Goal: Find specific page/section: Find specific page/section

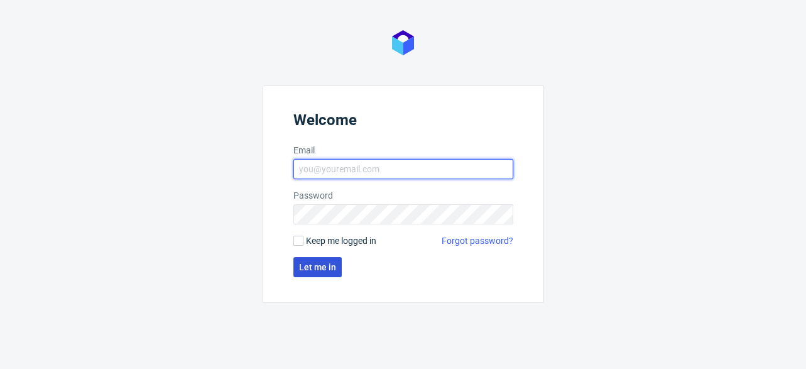
type input "[EMAIL_ADDRESS][DOMAIN_NAME]"
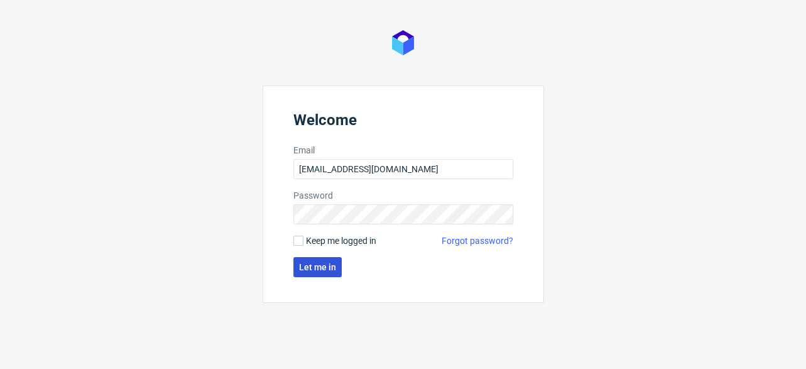
click at [311, 268] on span "Let me in" at bounding box center [317, 267] width 37 height 9
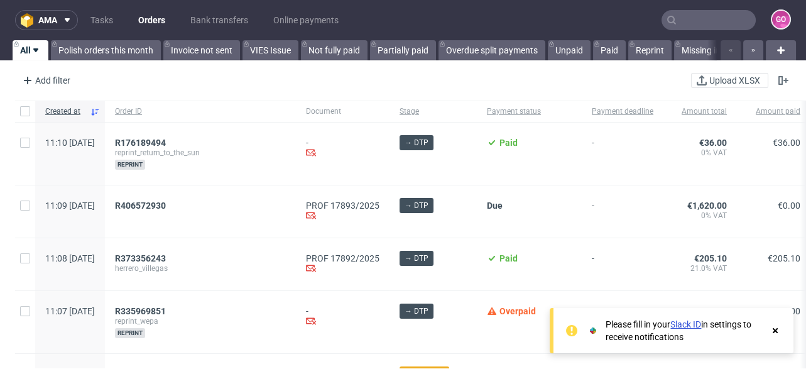
click at [682, 26] on input "text" at bounding box center [708, 20] width 94 height 20
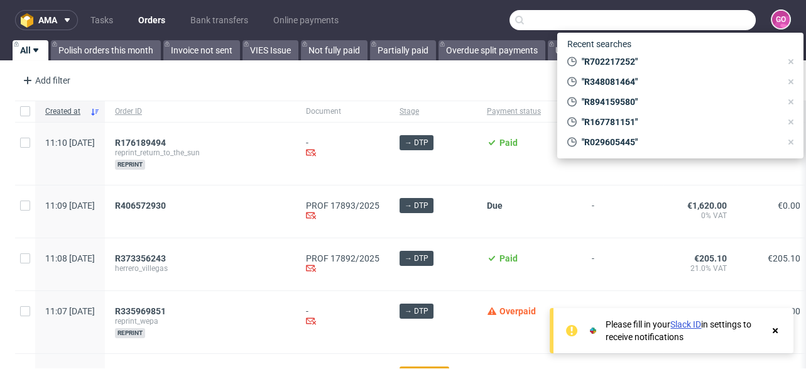
paste input "R915898219"
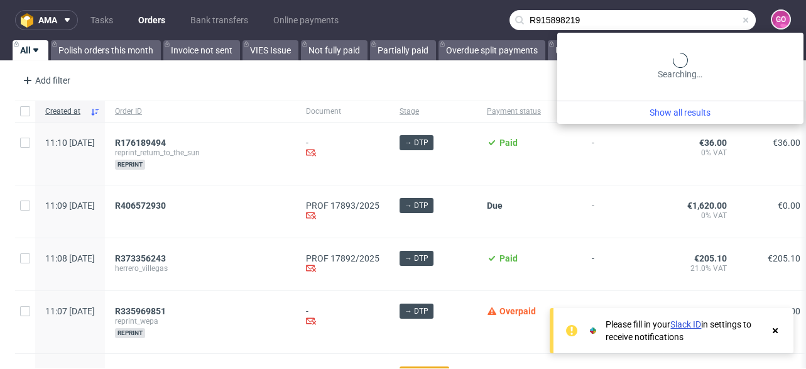
type input "R915898219"
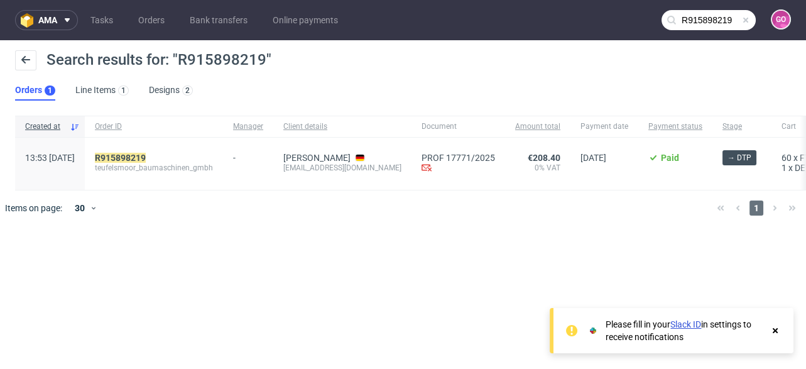
click at [153, 149] on div "R915898219 teufelsmoor_baumaschinen_gmbh" at bounding box center [154, 164] width 138 height 52
click at [146, 154] on mark "R915898219" at bounding box center [120, 158] width 51 height 10
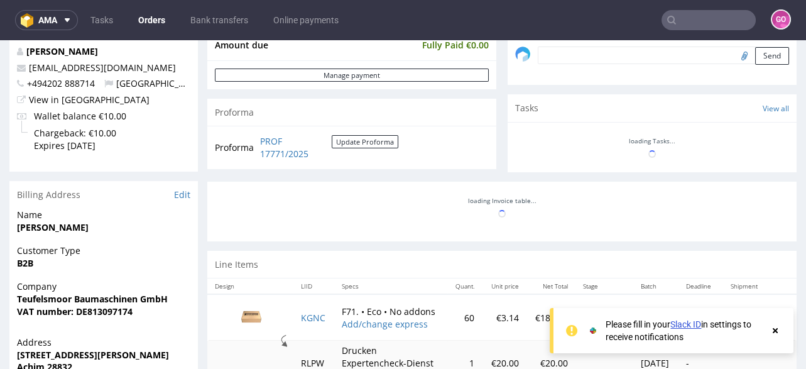
scroll to position [452, 0]
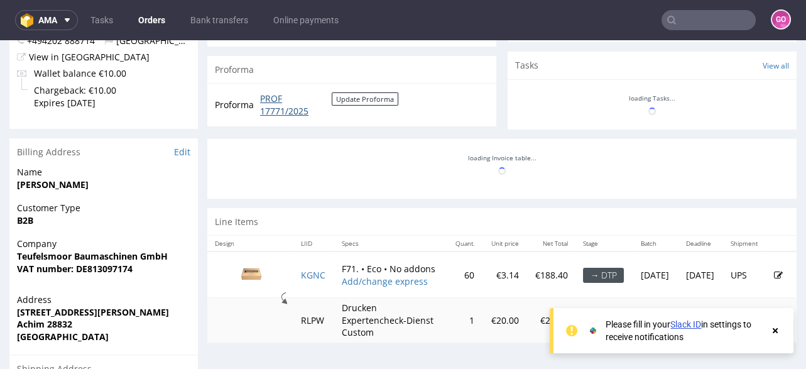
click at [271, 104] on link "PROF 17771/2025" at bounding box center [296, 104] width 72 height 24
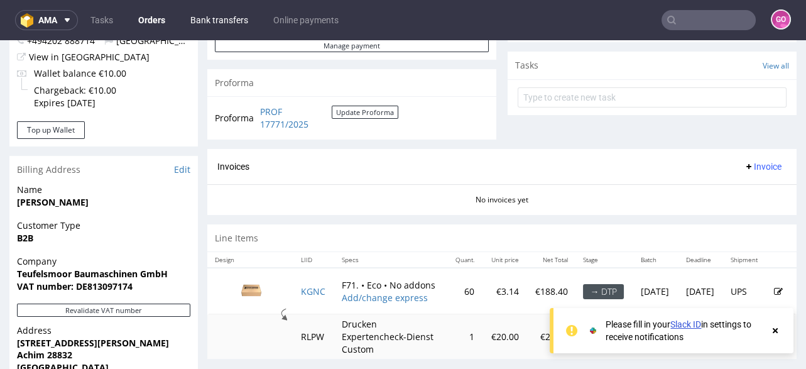
click at [192, 21] on link "Bank transfers" at bounding box center [219, 20] width 73 height 20
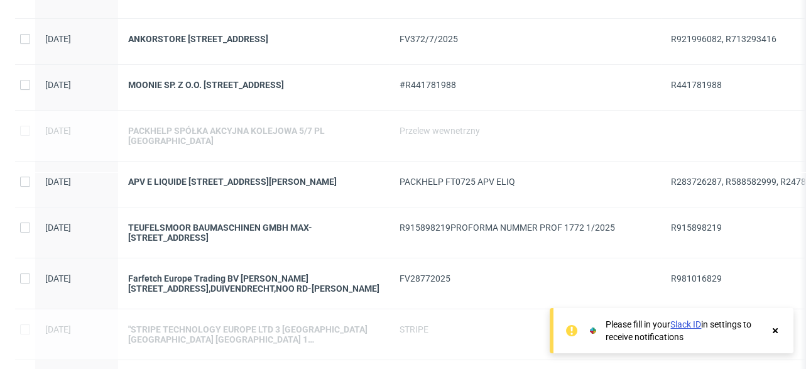
scroll to position [301, 0]
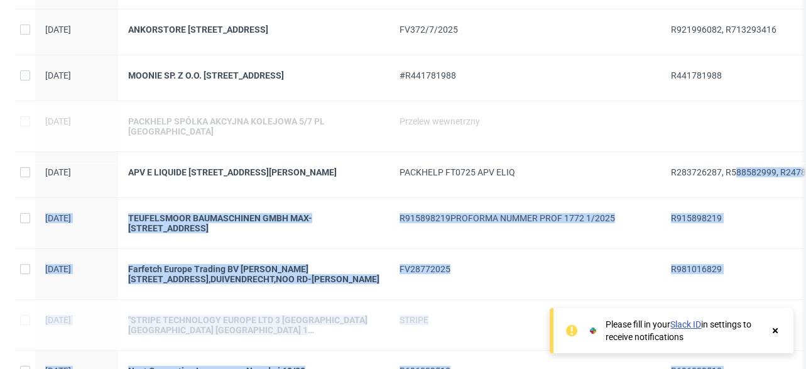
drag, startPoint x: 667, startPoint y: 163, endPoint x: 734, endPoint y: 173, distance: 67.3
click at [734, 173] on div "ama Tasks Orders Bank transfers Online payments GO All New Linked Hidden Add fi…" at bounding box center [403, 184] width 806 height 369
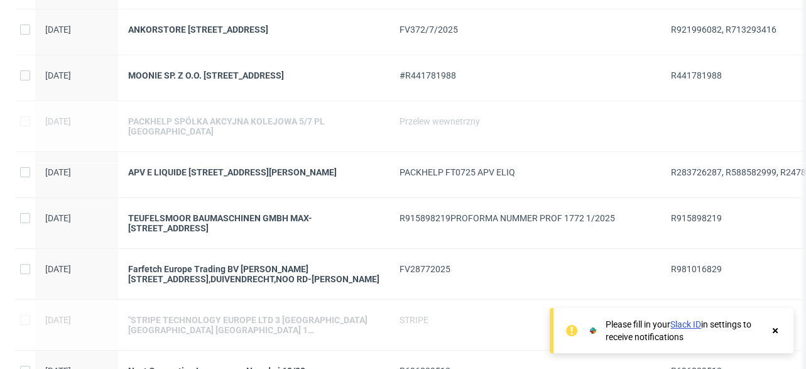
click at [718, 181] on div "R283726287, R588582999, R247838680" at bounding box center [751, 174] width 180 height 45
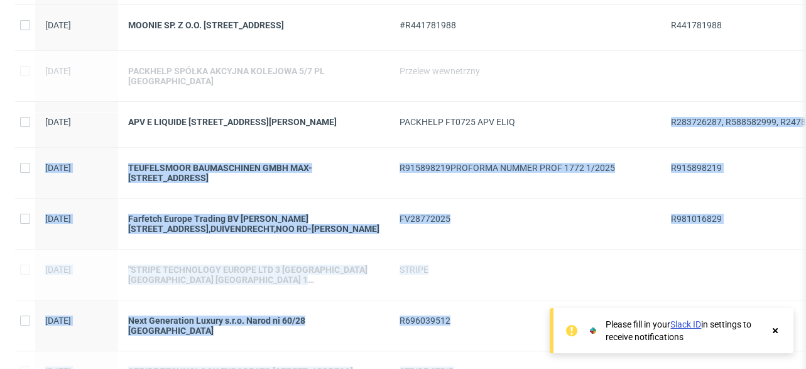
drag, startPoint x: 670, startPoint y: 114, endPoint x: 736, endPoint y: 112, distance: 66.0
click at [736, 112] on div "ama Tasks Orders Bank transfers Online payments GO All New Linked Hidden Add fi…" at bounding box center [403, 184] width 806 height 369
click at [739, 119] on span "R283726287, R588582999, R247838680" at bounding box center [751, 122] width 160 height 10
drag, startPoint x: 673, startPoint y: 112, endPoint x: 659, endPoint y: 117, distance: 14.1
click at [659, 117] on div "ama Tasks Orders Bank transfers Online payments GO All New Linked Hidden Add fi…" at bounding box center [403, 184] width 806 height 369
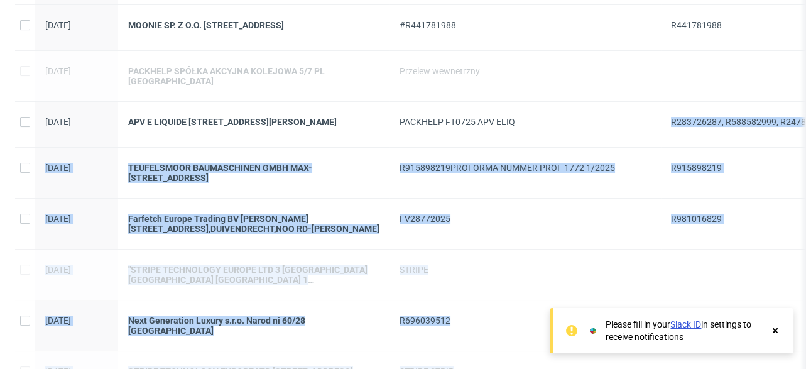
click at [731, 139] on div "R283726287, R588582999, R247838680" at bounding box center [751, 124] width 180 height 45
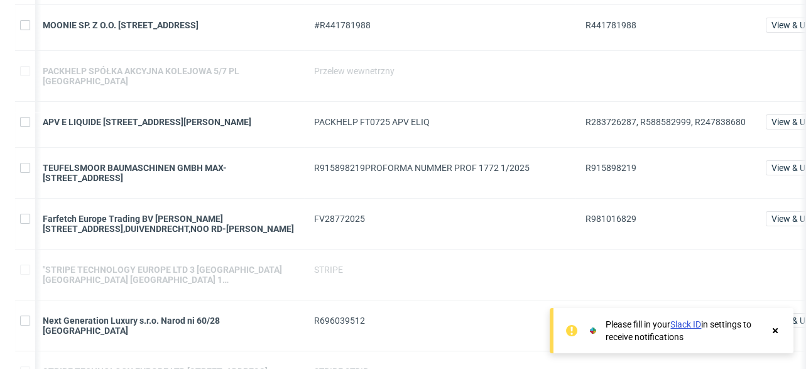
scroll to position [0, 85]
drag, startPoint x: 740, startPoint y: 115, endPoint x: 585, endPoint y: 110, distance: 155.2
click at [585, 117] on span "R283726287, R588582999, R247838680" at bounding box center [665, 122] width 160 height 10
copy span "R283726287, R588582999, R247838680"
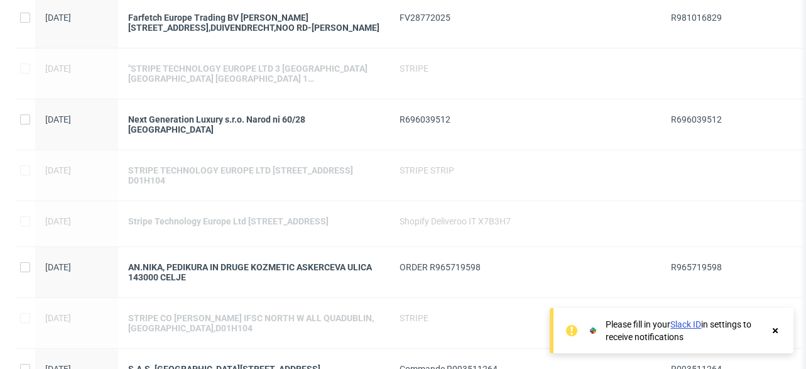
scroll to position [754, 0]
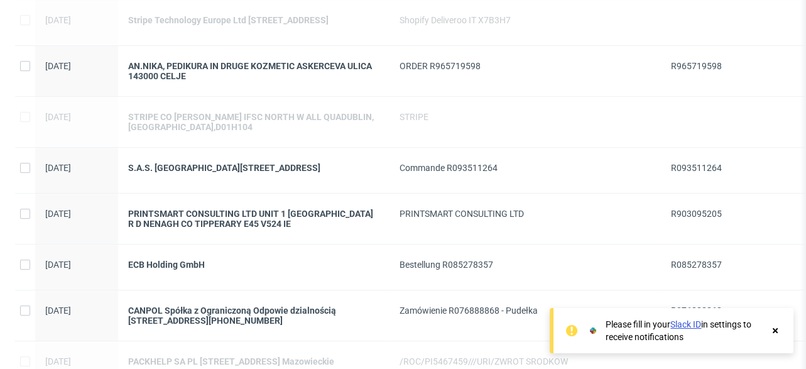
click at [698, 209] on span "R903095205" at bounding box center [696, 213] width 51 height 10
copy span "R903095205"
click at [591, 214] on div "PRINTSMART CONSULTING LTD" at bounding box center [524, 213] width 251 height 10
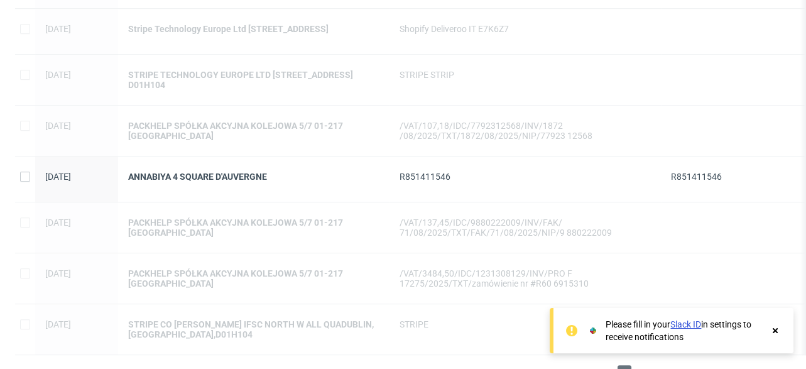
scroll to position [1215, 0]
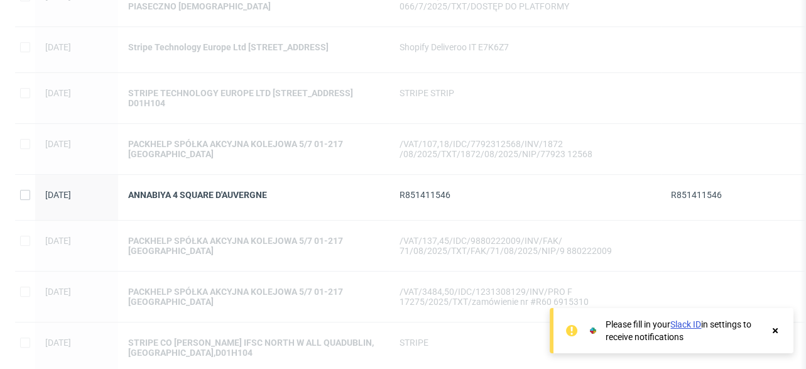
click at [774, 328] on use at bounding box center [774, 330] width 5 height 5
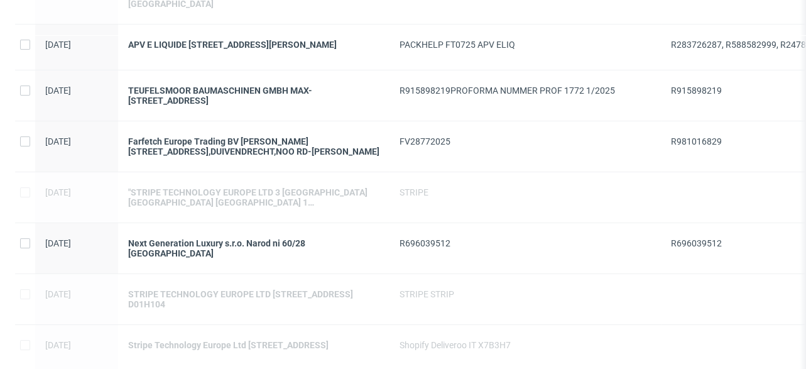
scroll to position [361, 0]
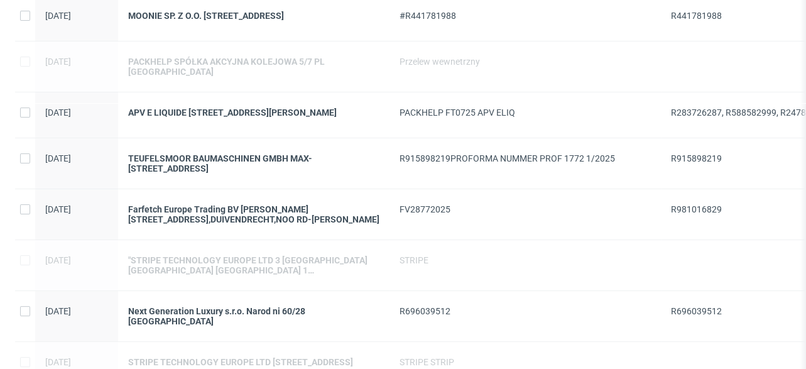
click at [695, 207] on span "R981016829" at bounding box center [696, 209] width 51 height 10
copy span "R981016829"
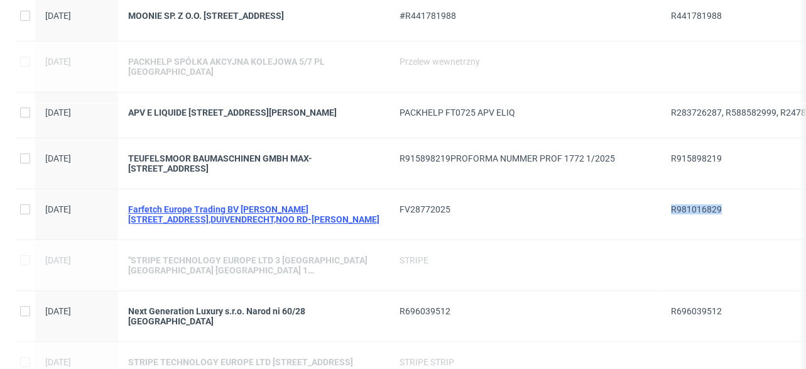
click at [285, 204] on div "Farfetch Europe Trading BV [PERSON_NAME][STREET_ADDRESS],DUIVENDRECHT,NOO RD-[P…" at bounding box center [253, 214] width 251 height 20
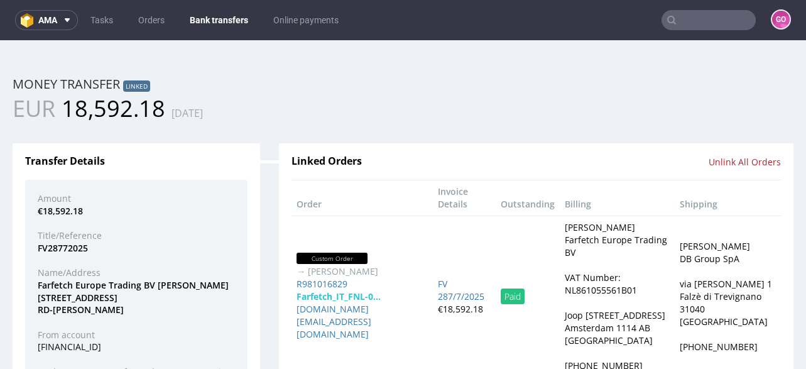
click at [331, 278] on div "→ [PERSON_NAME]" at bounding box center [361, 271] width 131 height 13
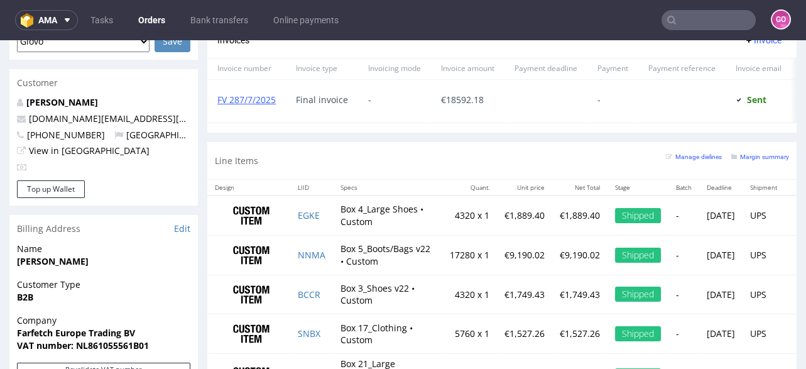
scroll to position [602, 0]
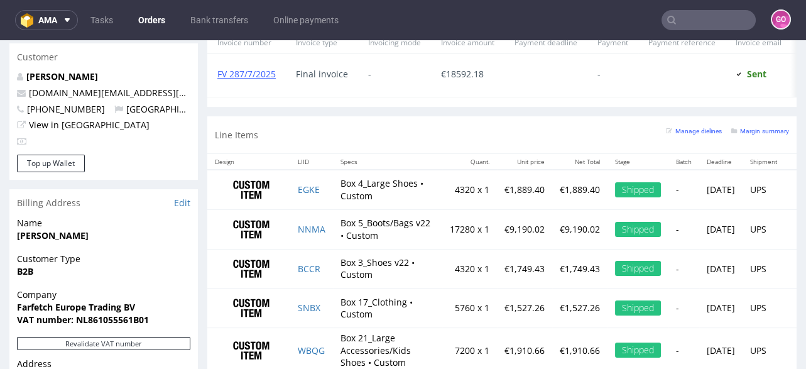
click at [99, 315] on strong "VAT number: NL861055561B01" at bounding box center [83, 319] width 132 height 12
copy strong "NL861055561B01"
